Goal: Task Accomplishment & Management: Use online tool/utility

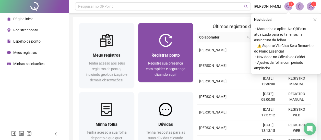
click at [148, 54] on div "Registrar ponto" at bounding box center [165, 55] width 43 height 6
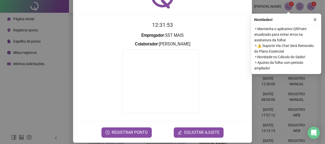
scroll to position [38, 0]
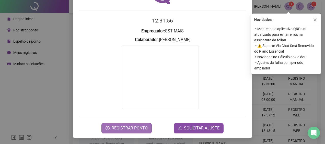
click at [128, 125] on span "REGISTRAR PONTO" at bounding box center [130, 128] width 36 height 6
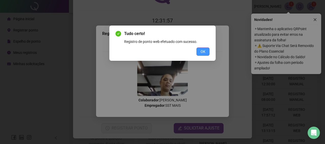
click at [205, 49] on span "OK" at bounding box center [203, 52] width 5 height 6
